Goal: Find specific page/section: Find specific page/section

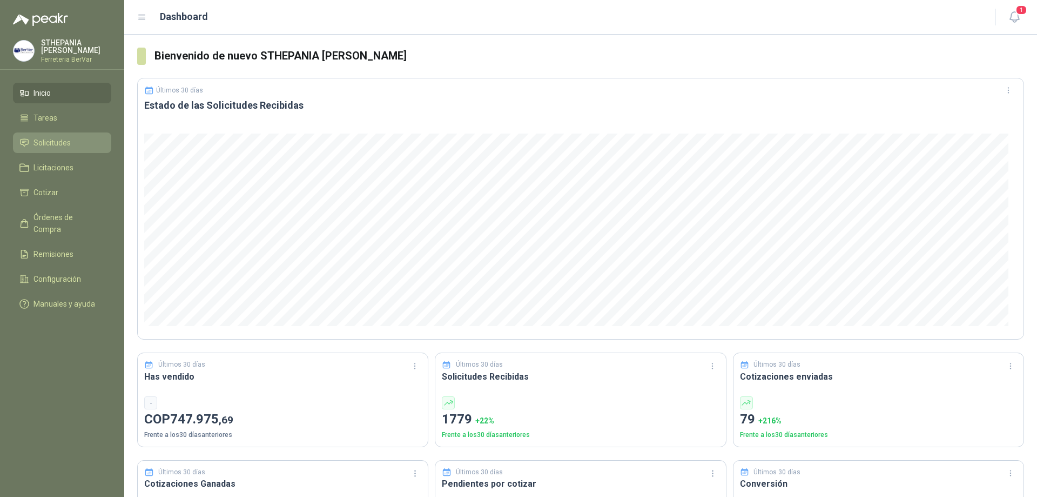
click at [77, 133] on link "Solicitudes" at bounding box center [62, 142] width 98 height 21
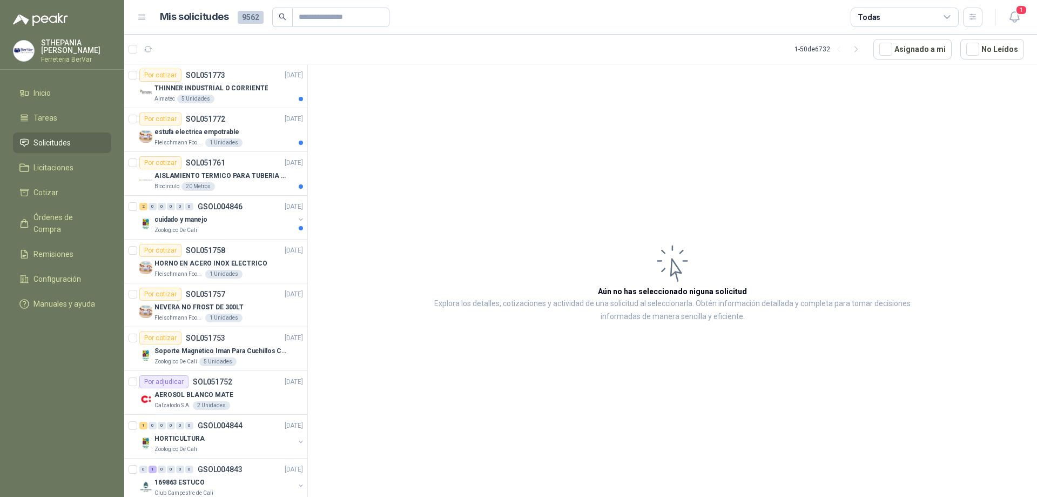
click at [876, 19] on div "Todas" at bounding box center [869, 17] width 23 height 12
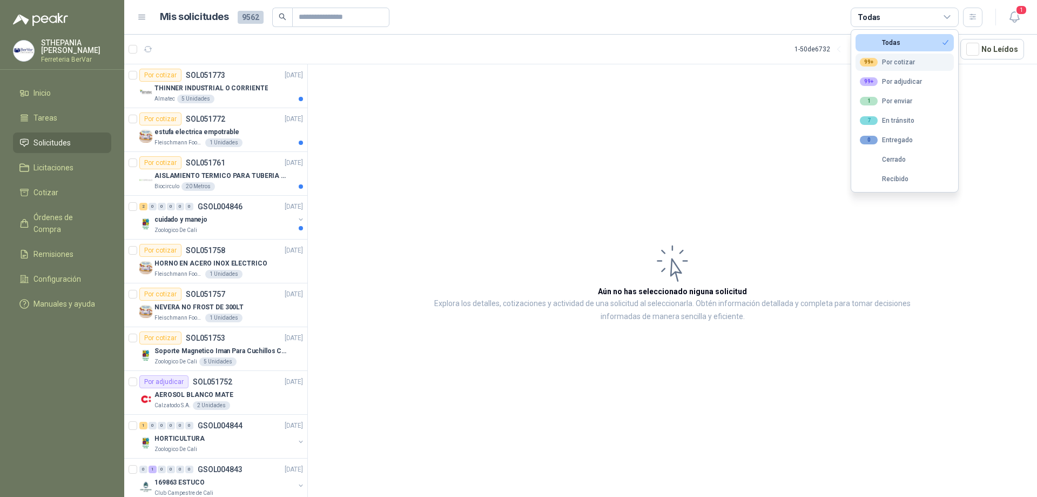
click at [903, 63] on div "99+ Por cotizar" at bounding box center [887, 62] width 55 height 9
click at [976, 17] on icon "button" at bounding box center [973, 16] width 9 height 9
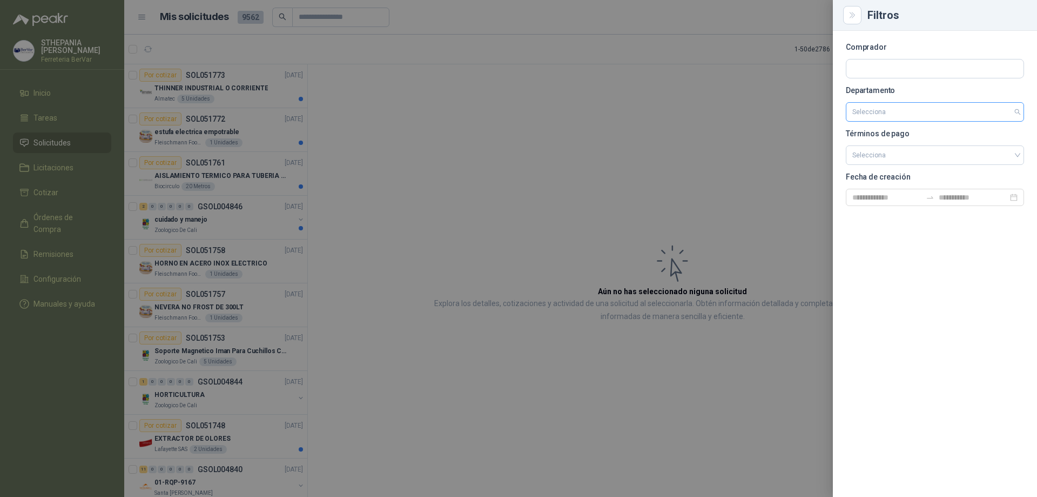
click at [861, 113] on input "search" at bounding box center [935, 112] width 165 height 18
type input "****"
click at [871, 135] on div "[PERSON_NAME][GEOGRAPHIC_DATA]" at bounding box center [935, 135] width 161 height 12
